Goal: Find specific page/section

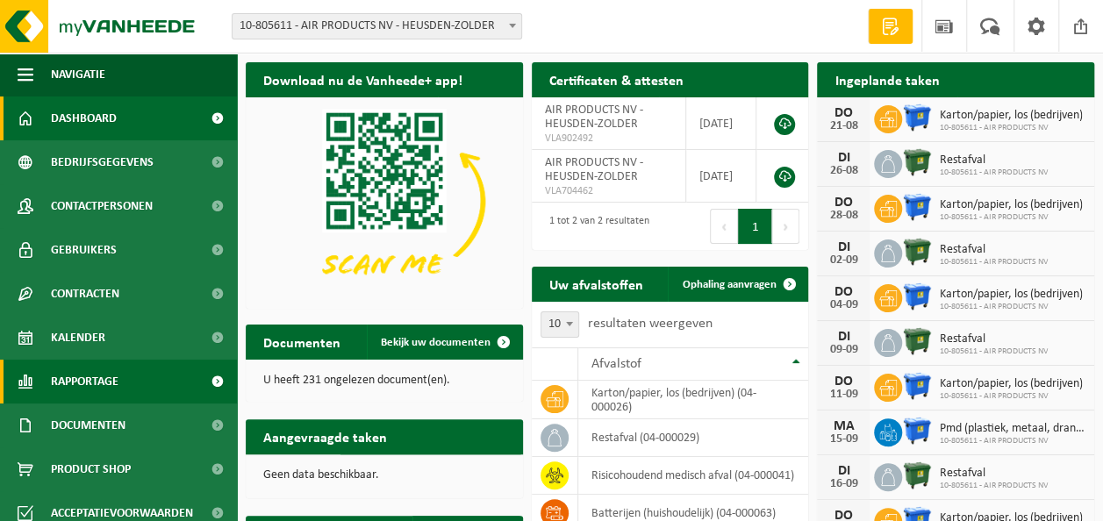
click at [84, 382] on span "Rapportage" at bounding box center [85, 382] width 68 height 44
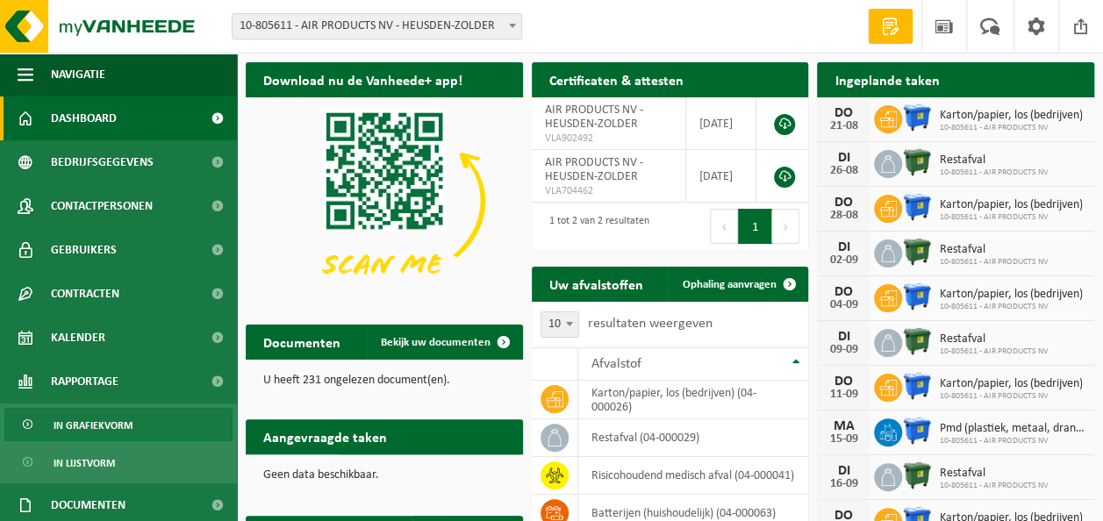
click at [91, 421] on span "In grafiekvorm" at bounding box center [93, 425] width 79 height 33
